Goal: Navigation & Orientation: Find specific page/section

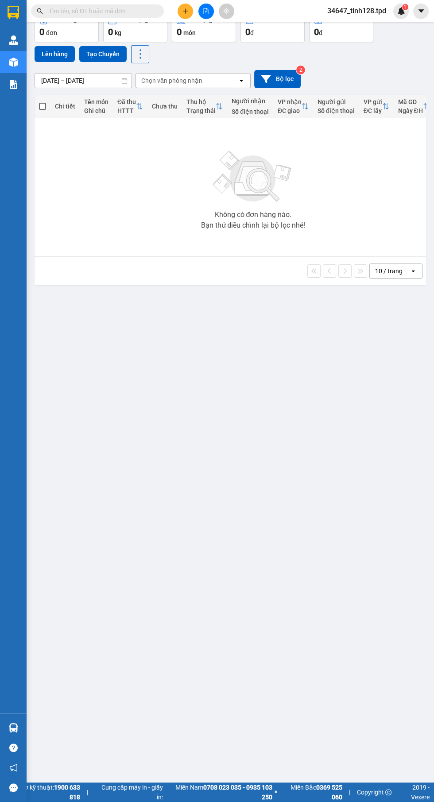
scroll to position [50, 0]
click at [30, 770] on main "ver 1.8.146 Kho gửi Trên xe Kho nhận Hàng đã giao Đơn hàng 0 đơn Khối lượng 0 k…" at bounding box center [217, 391] width 434 height 783
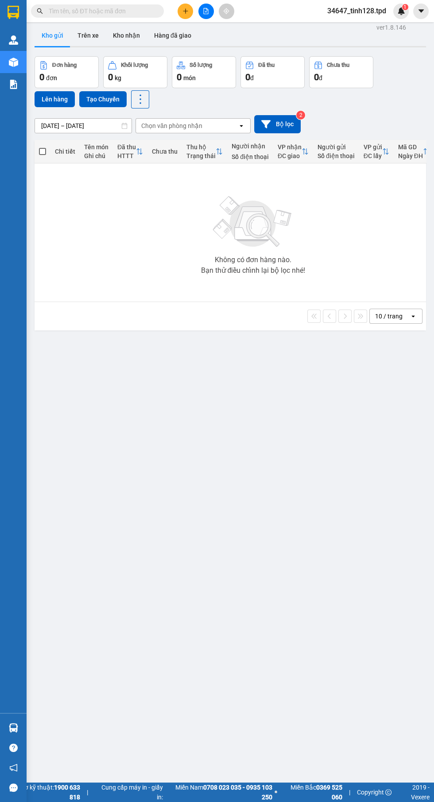
scroll to position [0, 0]
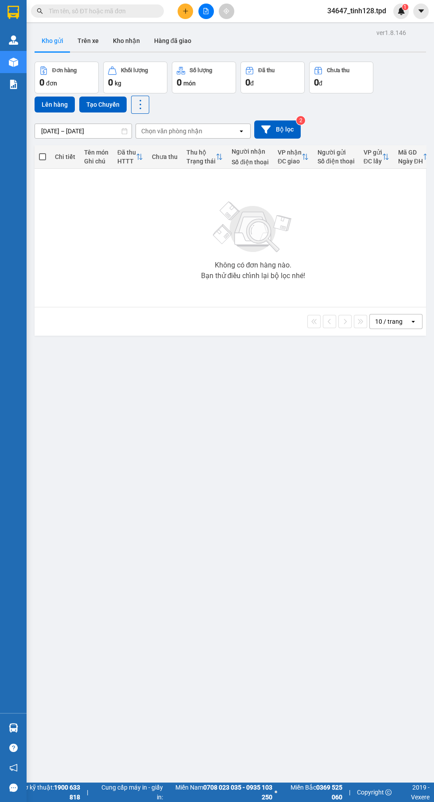
click at [23, 738] on div "Hàng sắp về" at bounding box center [13, 728] width 27 height 20
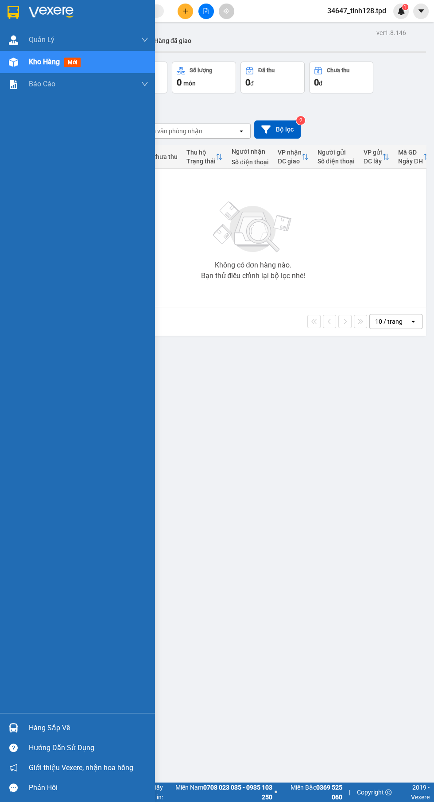
click at [348, 551] on div "ver 1.8.146 Kho gửi Trên xe Kho nhận Hàng đã giao Đơn hàng 0 đơn Khối lượng 0 k…" at bounding box center [230, 428] width 399 height 802
